Goal: Task Accomplishment & Management: Manage account settings

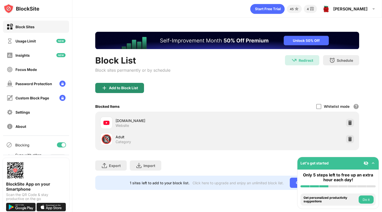
click at [113, 83] on div "Add to Block List" at bounding box center [119, 88] width 49 height 10
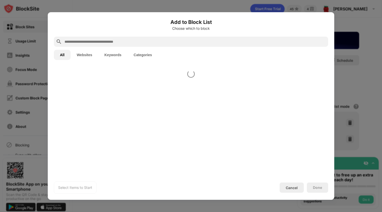
scroll to position [28, 0]
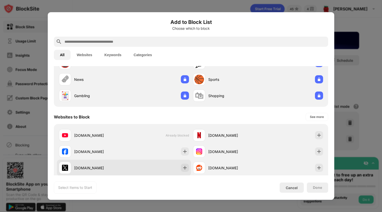
click at [181, 168] on div at bounding box center [185, 168] width 8 height 8
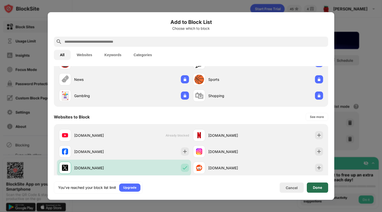
click at [312, 188] on div "Done" at bounding box center [317, 188] width 21 height 10
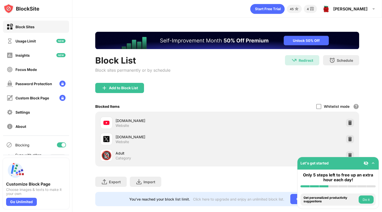
click at [319, 102] on div "Whitelist mode Block all websites except for those in your whitelist. Whitelist…" at bounding box center [337, 106] width 43 height 10
click at [316, 108] on div at bounding box center [318, 106] width 5 height 5
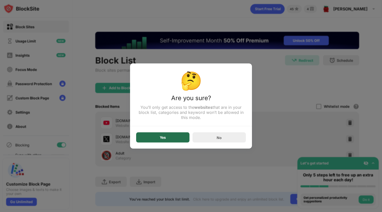
click at [179, 135] on div "Yes" at bounding box center [162, 137] width 53 height 10
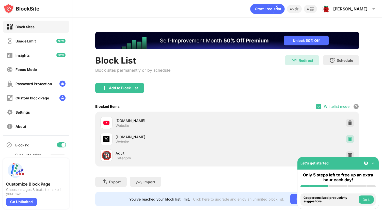
click at [348, 137] on img at bounding box center [350, 139] width 5 height 5
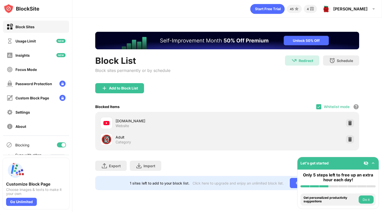
click at [350, 117] on div "youtube.com Website" at bounding box center [227, 123] width 258 height 16
click at [351, 121] on img at bounding box center [350, 122] width 5 height 5
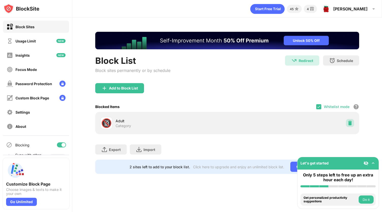
click at [351, 122] on img at bounding box center [350, 122] width 5 height 5
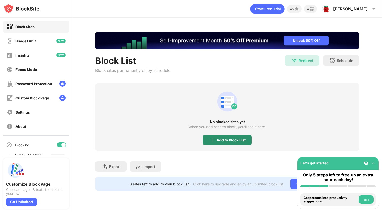
click at [241, 144] on div "Add to Block List" at bounding box center [227, 140] width 49 height 10
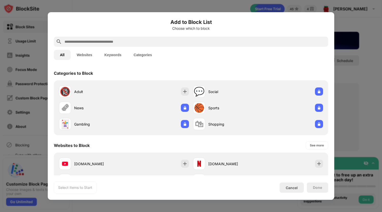
click at [146, 40] on input "text" at bounding box center [195, 42] width 262 height 6
paste input "**********"
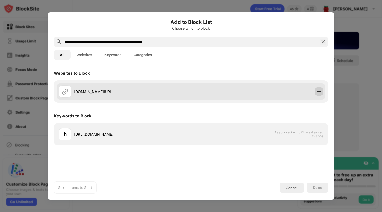
type input "**********"
click at [317, 93] on img at bounding box center [319, 91] width 5 height 5
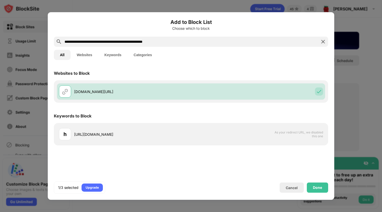
click at [316, 183] on div "Done" at bounding box center [317, 188] width 21 height 10
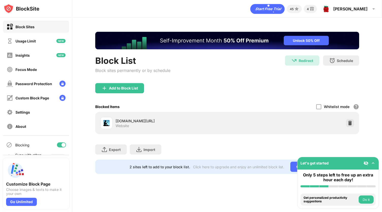
click at [331, 107] on div "Whitelist mode" at bounding box center [337, 106] width 26 height 4
click at [323, 107] on div "Whitelist mode Block all websites except for those in your whitelist. Whitelist…" at bounding box center [337, 106] width 43 height 10
click at [317, 107] on div at bounding box center [318, 106] width 5 height 5
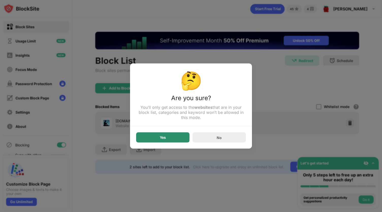
click at [176, 137] on div "Yes" at bounding box center [162, 137] width 53 height 10
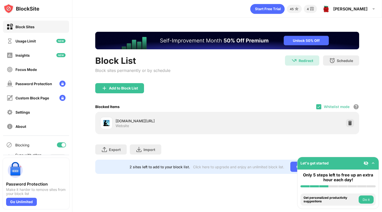
click at [331, 103] on div "Whitelist mode Block all websites except for those in your whitelist. Whitelist…" at bounding box center [337, 106] width 43 height 10
click at [319, 106] on img at bounding box center [319, 107] width 4 height 4
click at [336, 106] on div "Whitelist mode" at bounding box center [337, 106] width 26 height 4
click at [319, 107] on div at bounding box center [318, 106] width 5 height 5
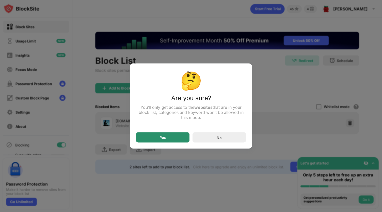
click at [171, 140] on div "Yes" at bounding box center [162, 137] width 53 height 10
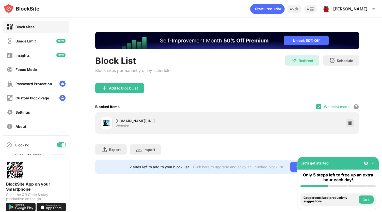
click at [329, 103] on div "Whitelist mode Block all websites except for those in your whitelist. Whitelist…" at bounding box center [337, 106] width 43 height 10
click at [321, 109] on div "Whitelist mode Block all websites except for those in your whitelist. Whitelist…" at bounding box center [337, 106] width 43 height 10
click at [318, 108] on img at bounding box center [319, 107] width 4 height 4
click at [327, 106] on div "Whitelist mode" at bounding box center [337, 106] width 26 height 4
click at [318, 105] on div at bounding box center [318, 106] width 5 height 5
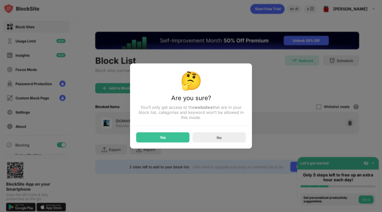
click at [291, 96] on div at bounding box center [191, 106] width 382 height 212
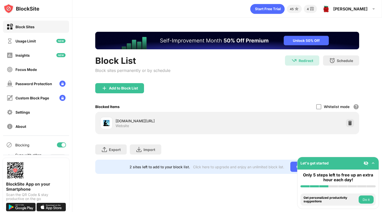
click at [324, 107] on div "Whitelist mode" at bounding box center [337, 106] width 26 height 4
click at [319, 108] on div at bounding box center [318, 106] width 5 height 5
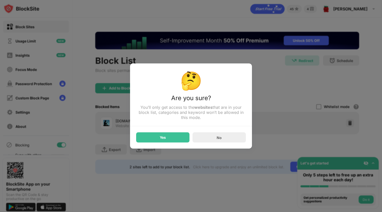
click at [169, 135] on div "Yes" at bounding box center [162, 137] width 53 height 10
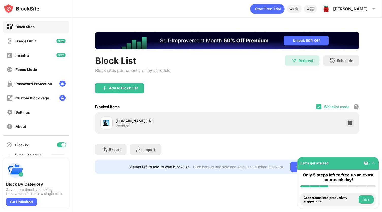
click at [323, 107] on div "Whitelist mode Block all websites except for those in your whitelist. Whitelist…" at bounding box center [337, 106] width 43 height 10
click at [320, 108] on img at bounding box center [319, 107] width 4 height 4
click at [287, 95] on div "Add to Block List" at bounding box center [227, 92] width 264 height 18
click at [331, 107] on div "Whitelist mode" at bounding box center [337, 106] width 26 height 4
click at [320, 108] on div at bounding box center [318, 106] width 5 height 5
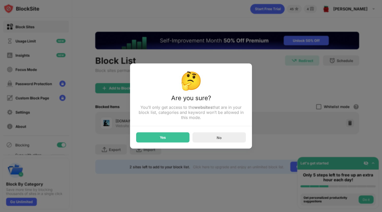
click at [278, 80] on div at bounding box center [191, 106] width 382 height 212
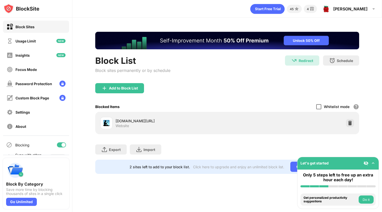
click at [317, 104] on div at bounding box center [318, 106] width 5 height 5
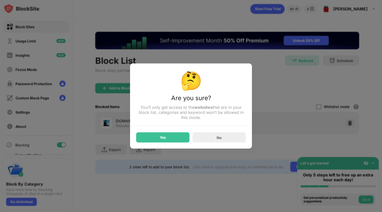
click at [352, 105] on div at bounding box center [191, 106] width 382 height 212
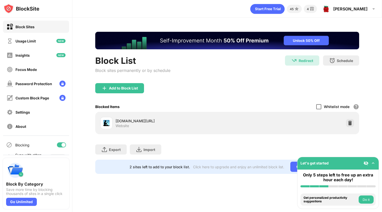
click at [317, 106] on div at bounding box center [318, 106] width 5 height 5
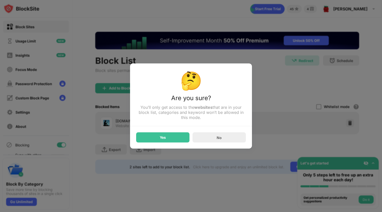
click at [150, 140] on div "Yes" at bounding box center [162, 137] width 53 height 10
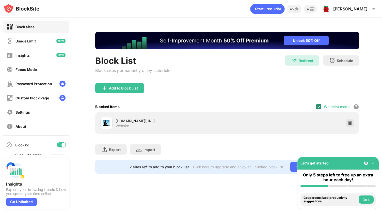
click at [319, 106] on img at bounding box center [319, 107] width 4 height 4
click at [320, 110] on div "Whitelist mode Block all websites except for those in your whitelist. Whitelist…" at bounding box center [337, 106] width 43 height 10
click at [319, 107] on div at bounding box center [318, 106] width 5 height 5
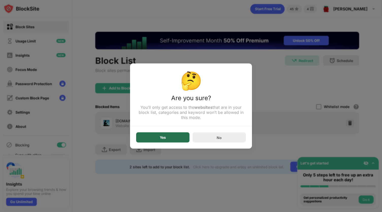
click at [176, 136] on div "Yes" at bounding box center [162, 137] width 53 height 10
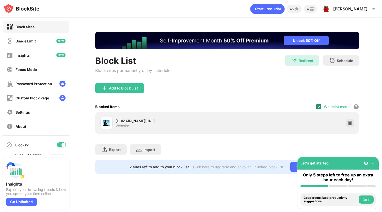
click at [318, 105] on img at bounding box center [319, 107] width 4 height 4
click at [321, 110] on div "Whitelist mode Block all websites except for those in your whitelist. Whitelist…" at bounding box center [337, 106] width 43 height 10
click at [319, 107] on div at bounding box center [318, 106] width 5 height 5
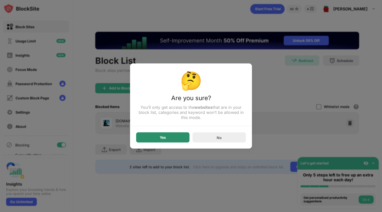
click at [169, 140] on div "Yes" at bounding box center [162, 137] width 53 height 10
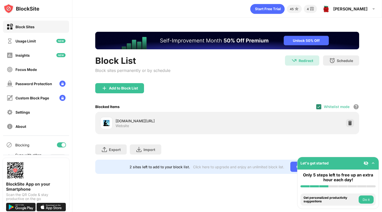
click at [318, 107] on img at bounding box center [319, 107] width 4 height 4
click at [318, 104] on div at bounding box center [318, 106] width 5 height 5
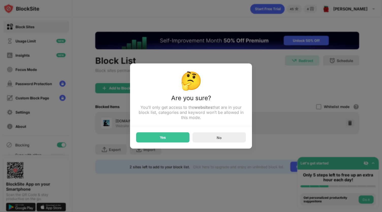
click at [174, 137] on div "Yes" at bounding box center [162, 137] width 53 height 10
